Goal: Obtain resource: Download file/media

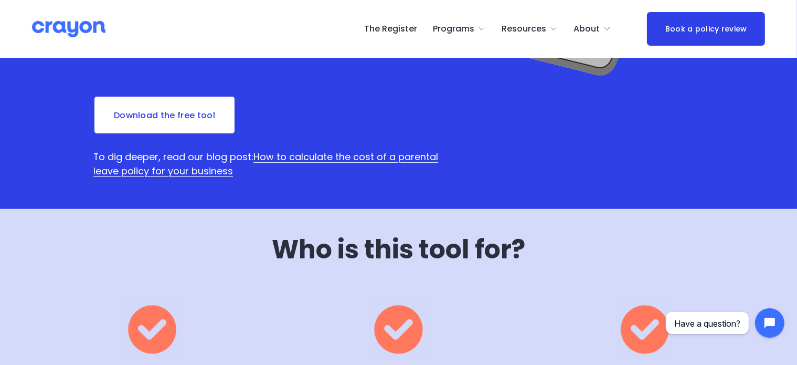
scroll to position [315, 0]
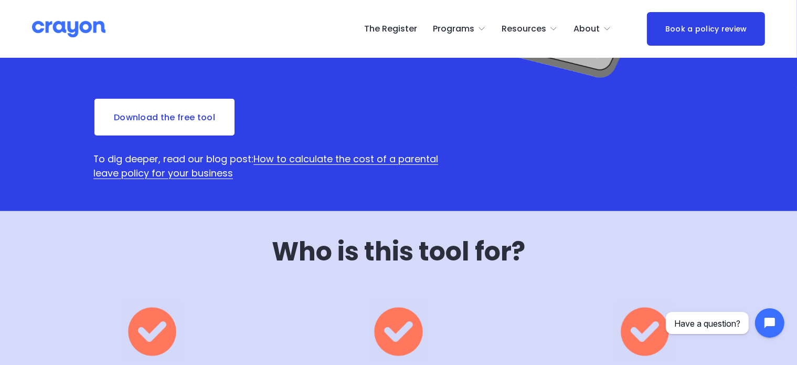
click at [189, 132] on link "Download the free tool" at bounding box center [164, 117] width 142 height 39
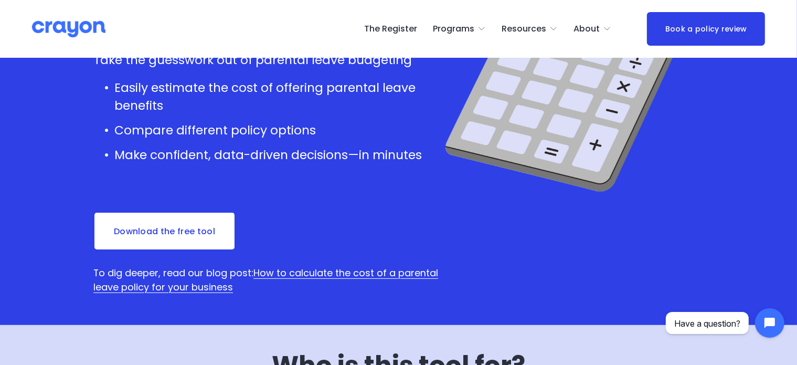
scroll to position [157, 0]
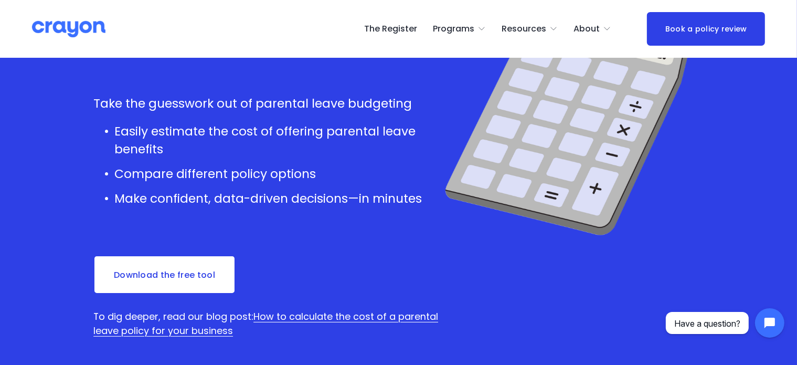
click at [0, 0] on span "Employer hub" at bounding box center [0, 0] width 0 height 0
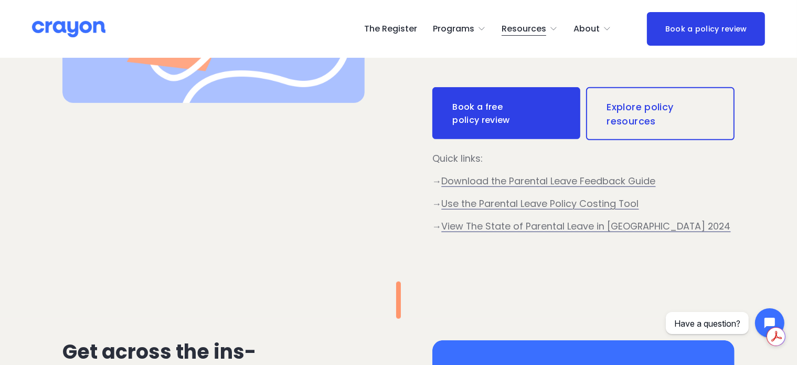
drag, startPoint x: 533, startPoint y: 210, endPoint x: 539, endPoint y: 260, distance: 49.7
click at [539, 260] on div "Quick links: → Download the Parental Leave Feedback Guide → Use the Parental Le…" at bounding box center [583, 213] width 302 height 123
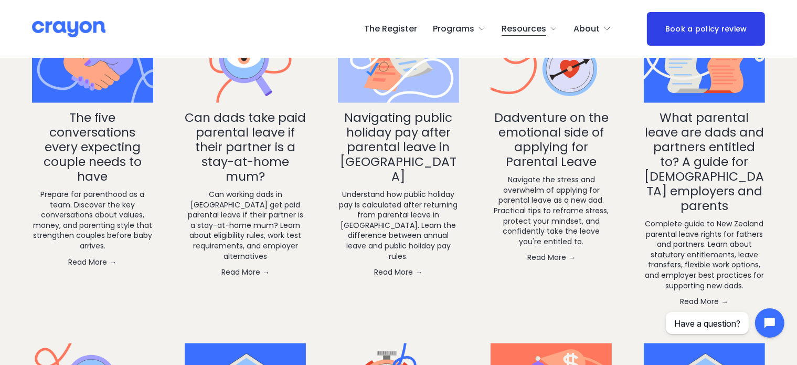
scroll to position [1522, 0]
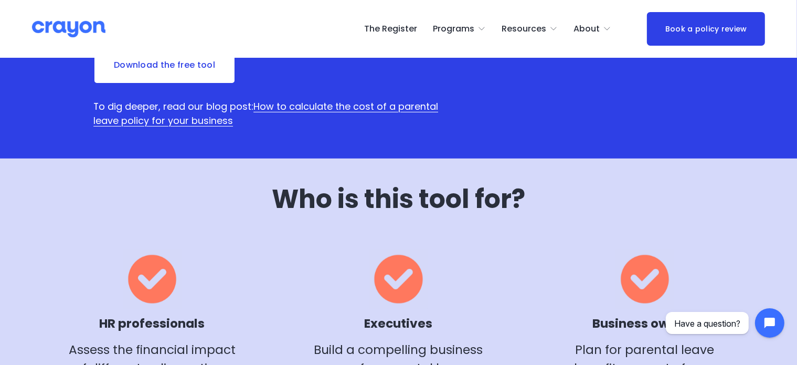
scroll to position [420, 0]
